Goal: Find contact information: Find contact information

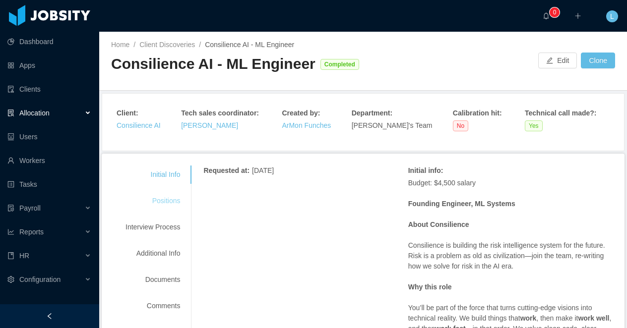
click at [166, 200] on div "Positions" at bounding box center [153, 201] width 78 height 18
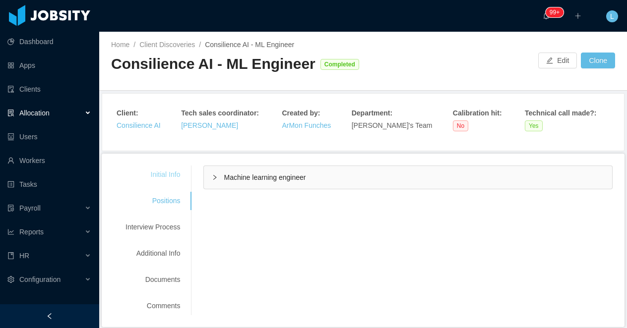
click at [163, 174] on div "Initial Info" at bounding box center [153, 175] width 78 height 18
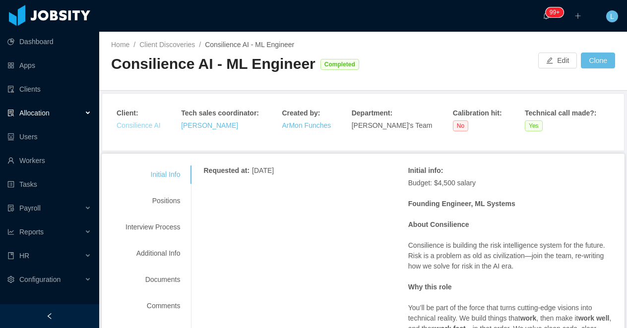
click at [141, 125] on link "Consilience AI" at bounding box center [139, 126] width 44 height 8
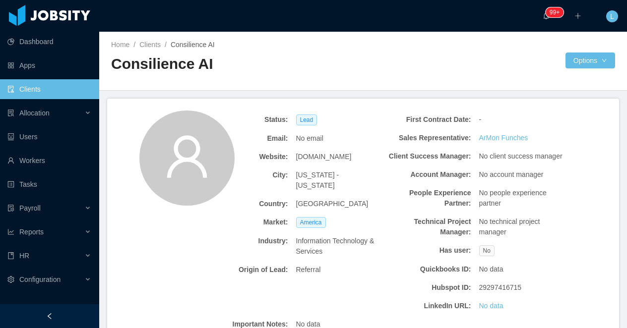
click at [339, 158] on span "[DOMAIN_NAME]" at bounding box center [324, 157] width 56 height 10
copy span "[DOMAIN_NAME]"
